Goal: Information Seeking & Learning: Learn about a topic

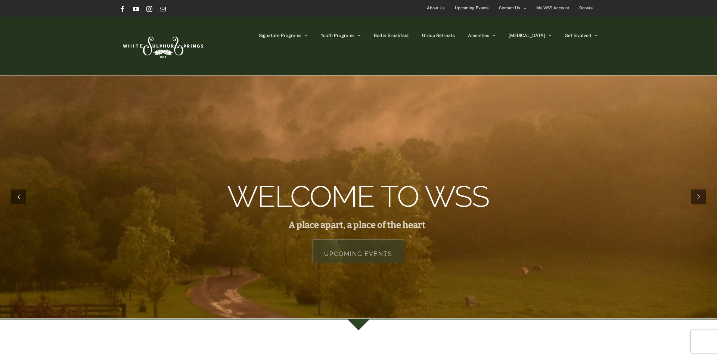
click at [469, 8] on span "Upcoming Events" at bounding box center [472, 8] width 34 height 11
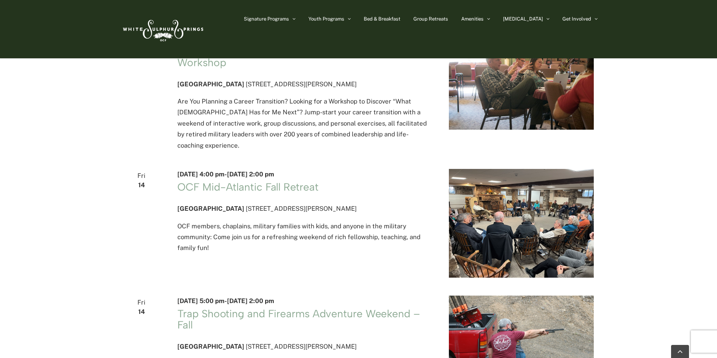
scroll to position [798, 0]
click at [269, 193] on link "OCF Mid-Atlantic Fall Retreat" at bounding box center [247, 186] width 141 height 13
